Goal: Navigation & Orientation: Understand site structure

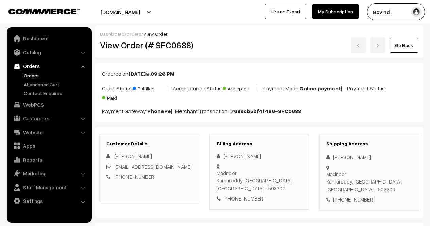
scroll to position [332, 0]
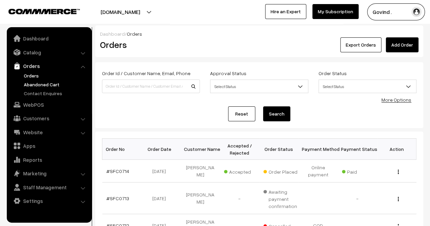
click at [42, 85] on link "Abandoned Cart" at bounding box center [55, 84] width 67 height 7
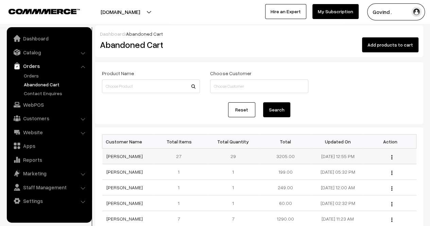
click at [392, 157] on img "button" at bounding box center [391, 157] width 1 height 4
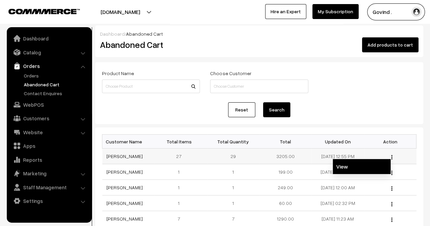
click at [359, 167] on link "View" at bounding box center [361, 166] width 58 height 15
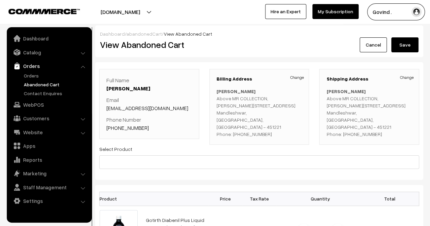
click at [361, 59] on html "Thank you for showing interest. Our team will call you shortly. Close [DOMAIN_N…" at bounding box center [215, 113] width 430 height 226
click at [33, 91] on link "Contact Enquires" at bounding box center [55, 93] width 67 height 7
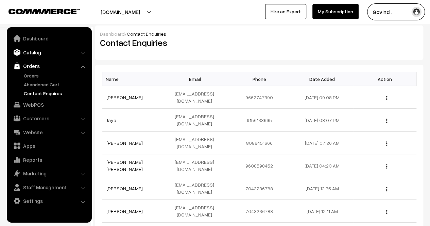
click at [30, 52] on link "Catalog" at bounding box center [48, 52] width 81 height 12
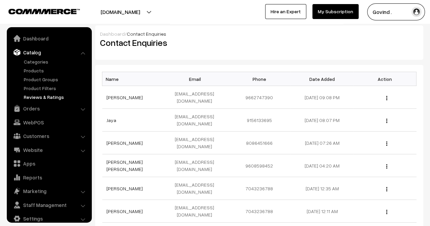
click at [47, 94] on link "Reviews & Ratings" at bounding box center [55, 96] width 67 height 7
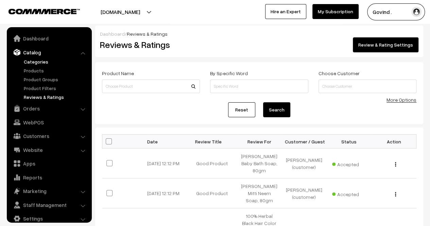
scroll to position [8, 0]
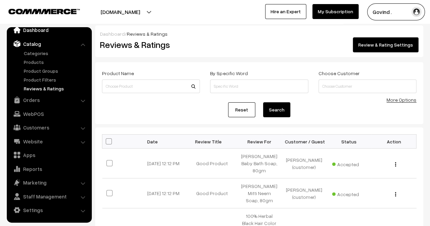
click at [37, 33] on link "Dashboard" at bounding box center [48, 30] width 81 height 12
